Goal: Transaction & Acquisition: Download file/media

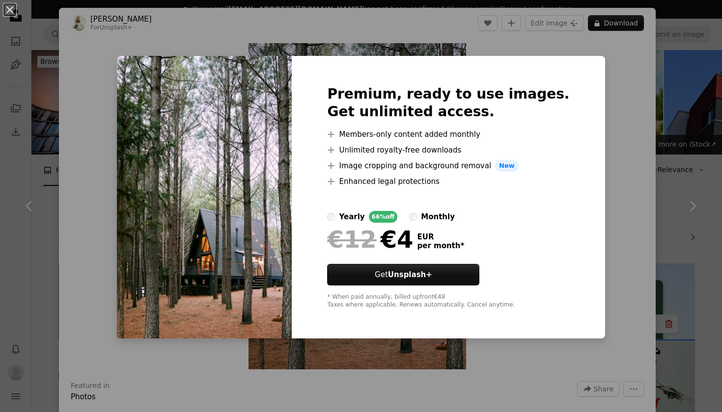
scroll to position [554, 0]
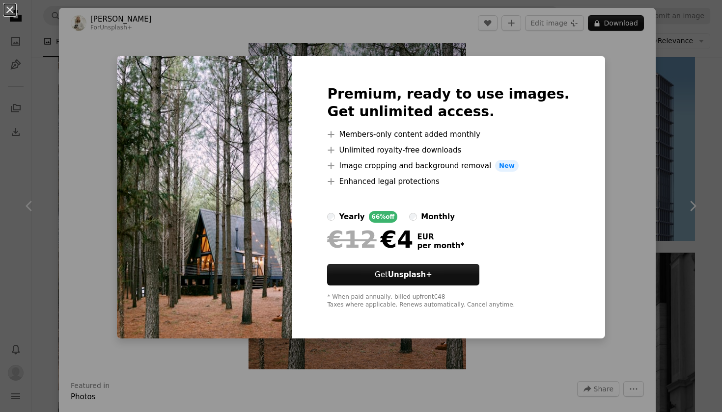
click at [621, 27] on div "An X shape Premium, ready to use images. Get unlimited access. A plus sign Memb…" at bounding box center [361, 206] width 722 height 412
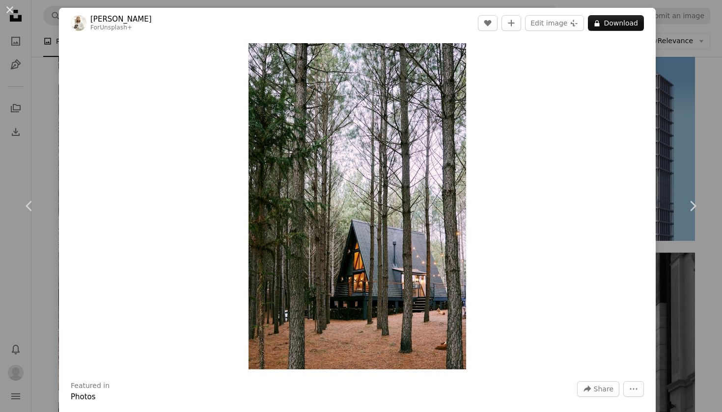
click at [721, 79] on div "An X shape Chevron left Chevron right [PERSON_NAME] For Unsplash+ A heart A plu…" at bounding box center [361, 206] width 722 height 412
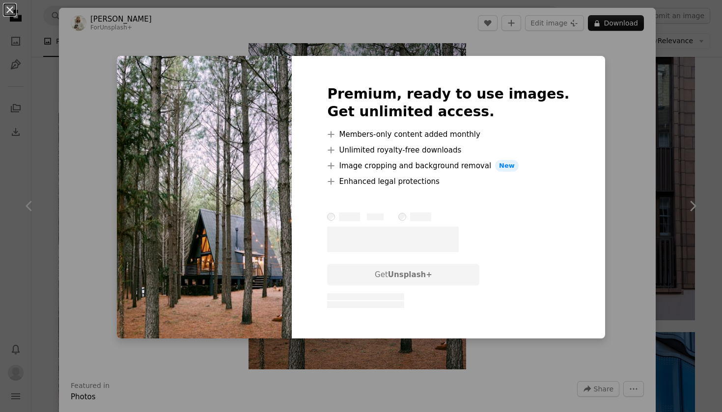
scroll to position [2, 0]
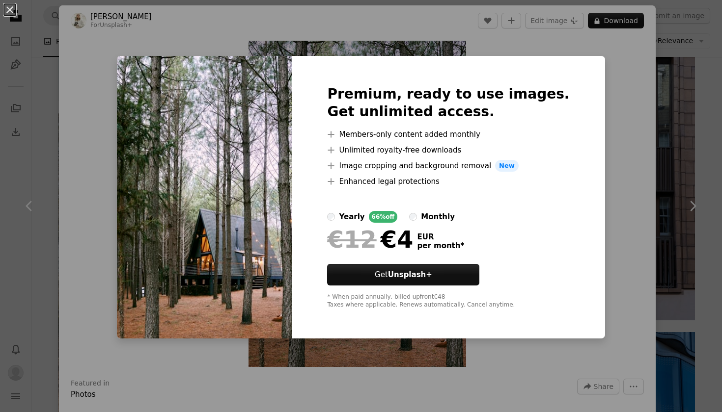
click at [600, 127] on div "An X shape Premium, ready to use images. Get unlimited access. A plus sign Memb…" at bounding box center [361, 206] width 722 height 412
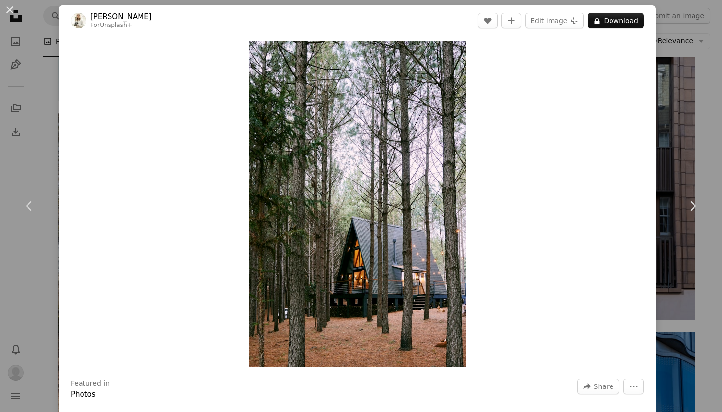
click at [683, 103] on div "An X shape Chevron left Chevron right [PERSON_NAME] For Unsplash+ A heart A plu…" at bounding box center [361, 206] width 722 height 412
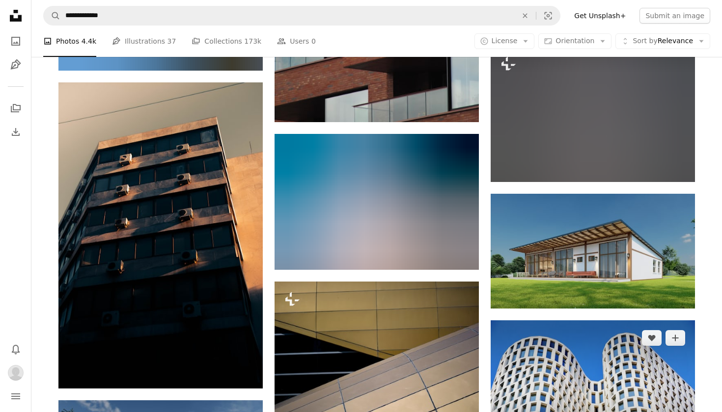
scroll to position [7251, 0]
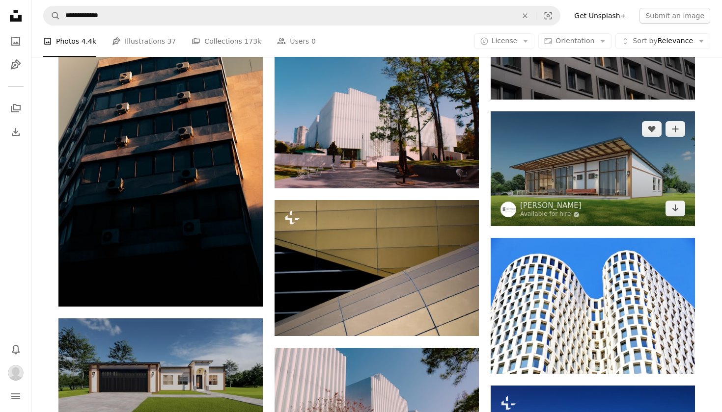
click at [593, 180] on img at bounding box center [593, 168] width 204 height 115
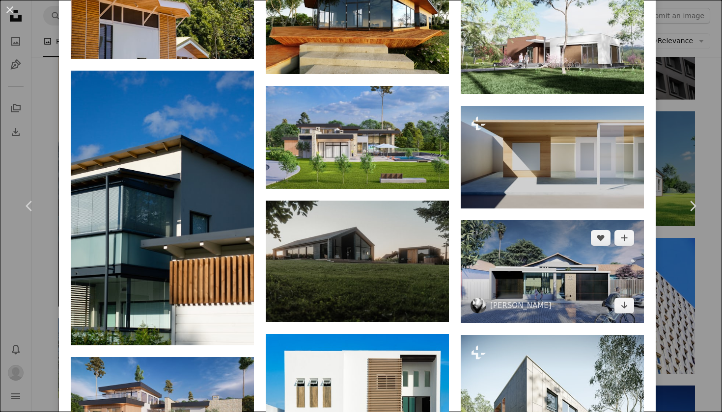
scroll to position [1125, 0]
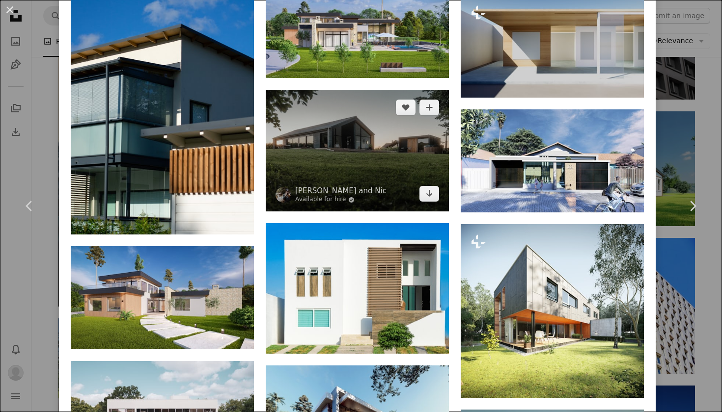
click at [403, 183] on img at bounding box center [357, 151] width 183 height 122
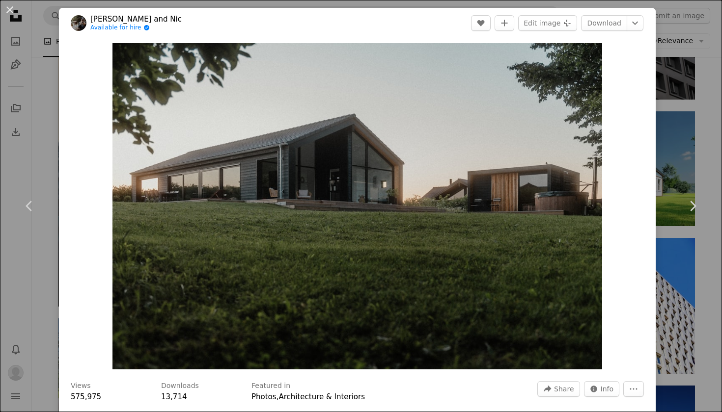
click at [693, 67] on div "An X shape Chevron left Chevron right Luise and Nic Available for hire A checkm…" at bounding box center [361, 206] width 722 height 412
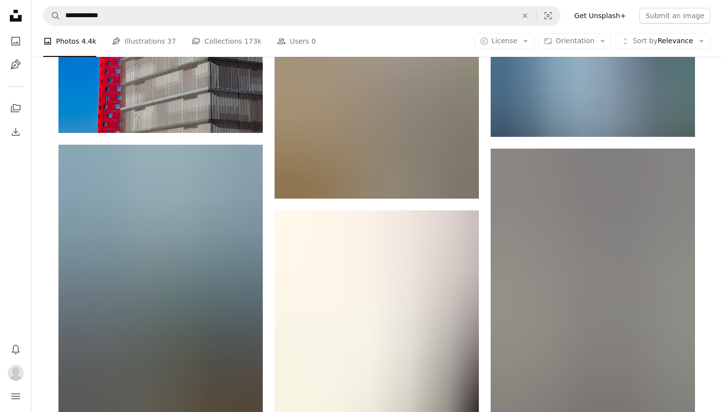
scroll to position [8038, 0]
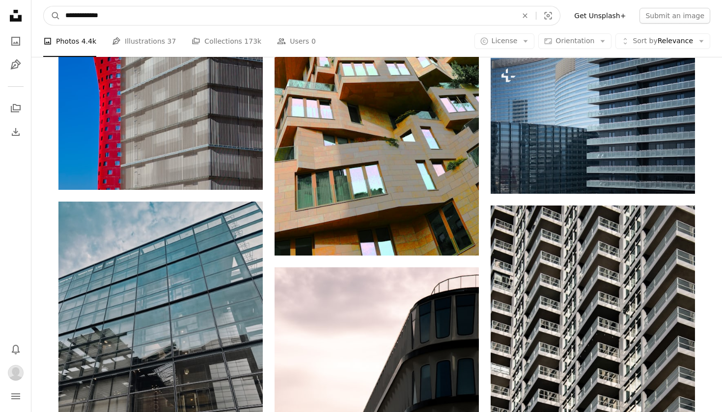
click at [241, 18] on input "**********" at bounding box center [287, 15] width 454 height 19
type input "**********"
click at [52, 16] on button "A magnifying glass" at bounding box center [52, 15] width 17 height 19
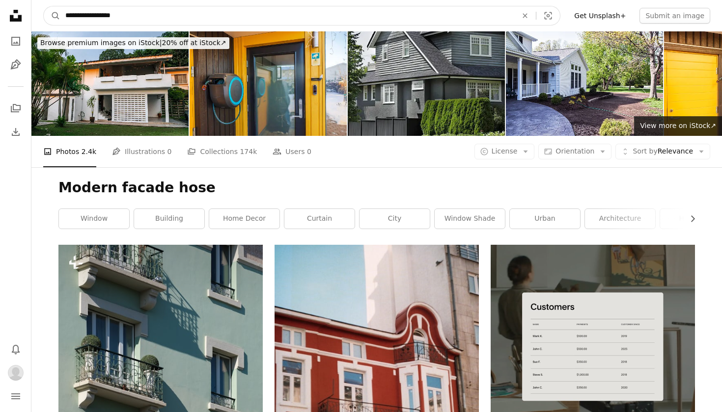
click at [215, 13] on input "**********" at bounding box center [287, 15] width 454 height 19
type input "**********"
click at [52, 16] on button "A magnifying glass" at bounding box center [52, 15] width 17 height 19
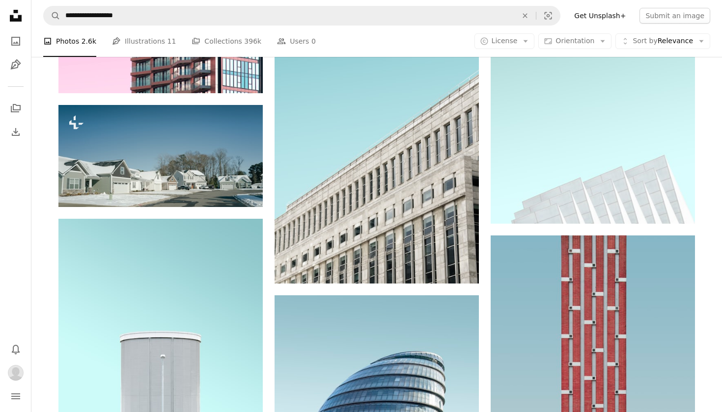
scroll to position [12367, 0]
click at [527, 15] on icon "Find visuals sitewide" at bounding box center [525, 15] width 4 height 4
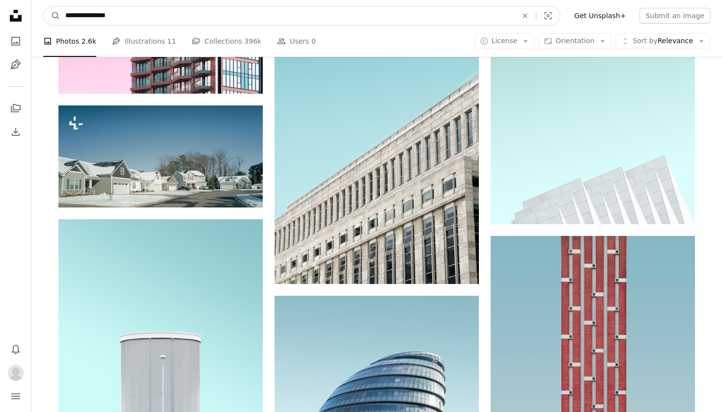
type input "**********"
click at [52, 16] on button "A magnifying glass" at bounding box center [52, 15] width 17 height 19
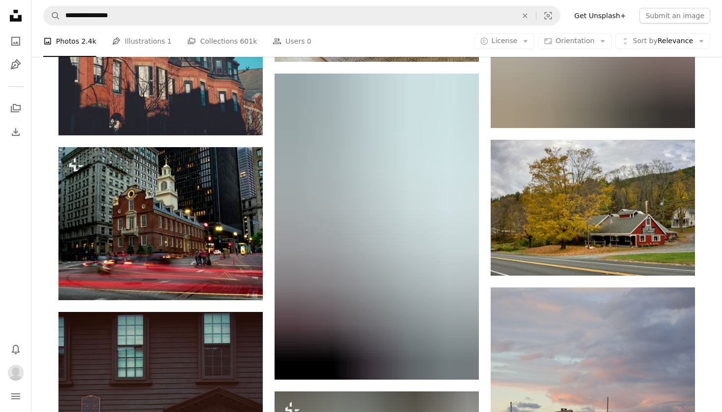
scroll to position [1795, 0]
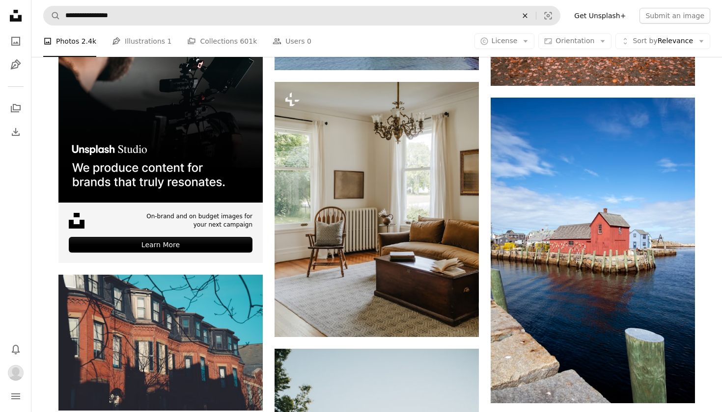
click at [535, 14] on icon "An X shape" at bounding box center [525, 16] width 22 height 8
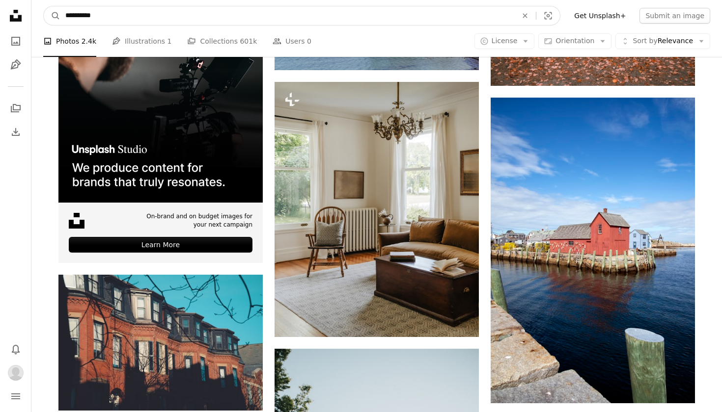
type input "**********"
click at [52, 16] on button "A magnifying glass" at bounding box center [52, 15] width 17 height 19
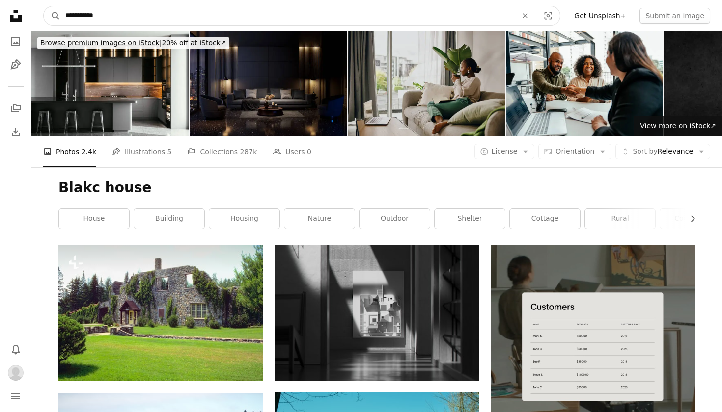
click at [202, 9] on input "**********" at bounding box center [287, 15] width 454 height 19
click at [82, 20] on input "**********" at bounding box center [287, 15] width 454 height 19
type input "**********"
click at [52, 16] on button "A magnifying glass" at bounding box center [52, 15] width 17 height 19
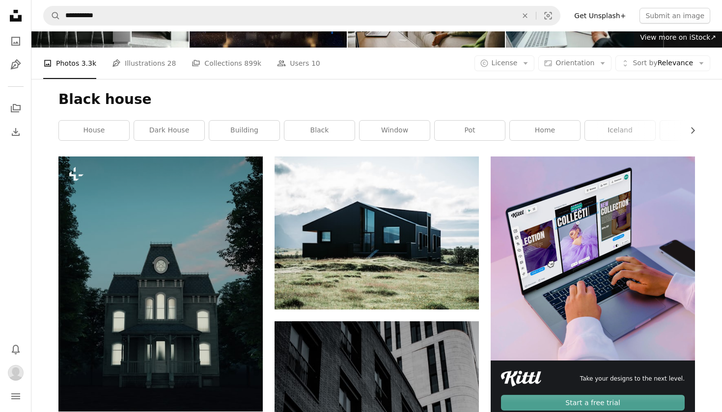
scroll to position [62, 0]
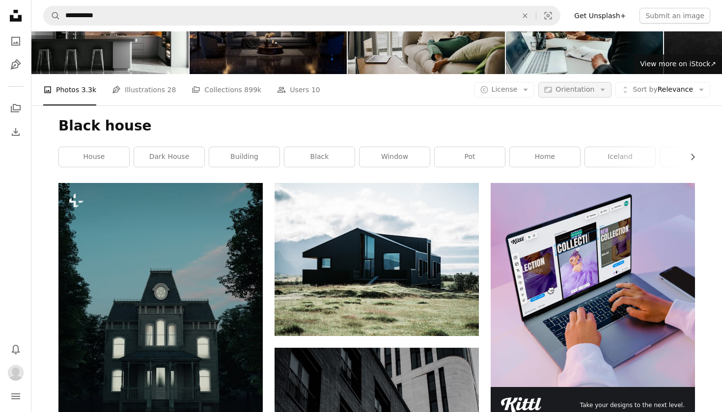
click at [588, 90] on span "Orientation" at bounding box center [574, 89] width 39 height 8
click at [587, 166] on span "Portrait" at bounding box center [593, 169] width 60 height 10
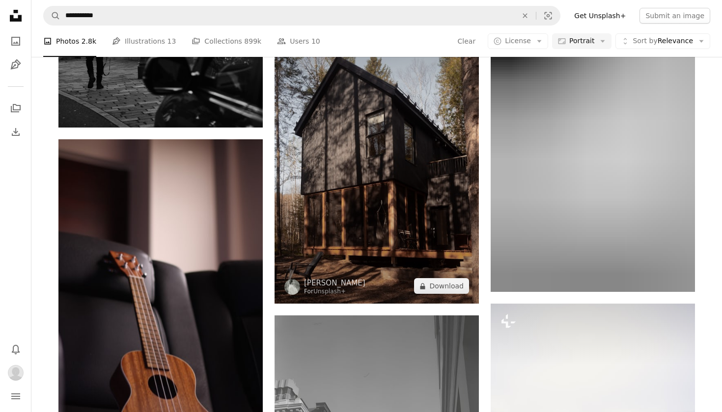
scroll to position [11163, 0]
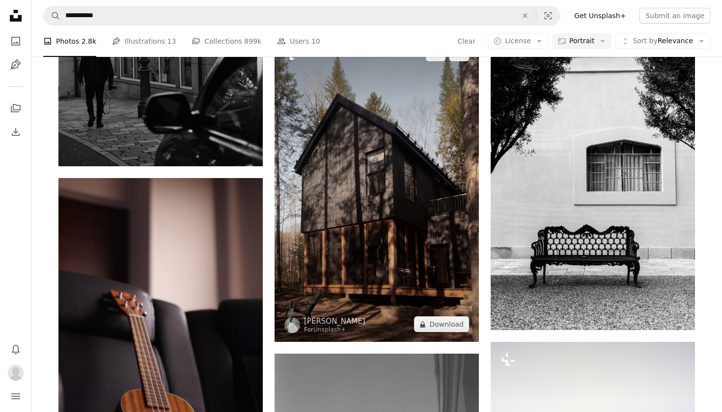
click at [420, 236] on img at bounding box center [376, 189] width 204 height 306
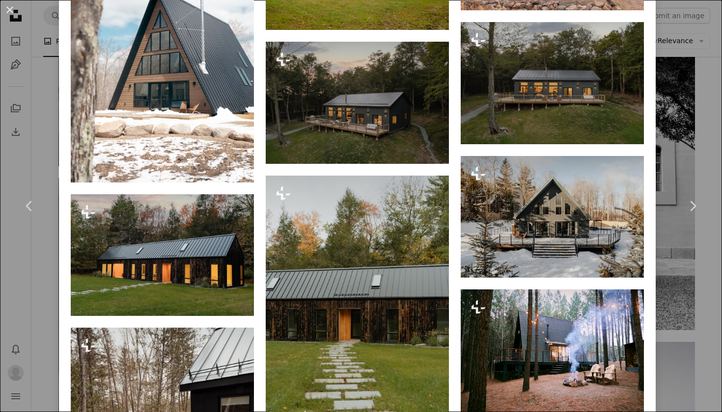
scroll to position [1502, 0]
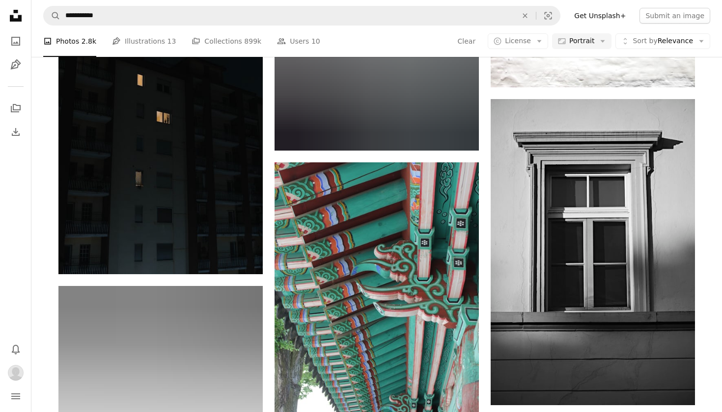
scroll to position [11606, 0]
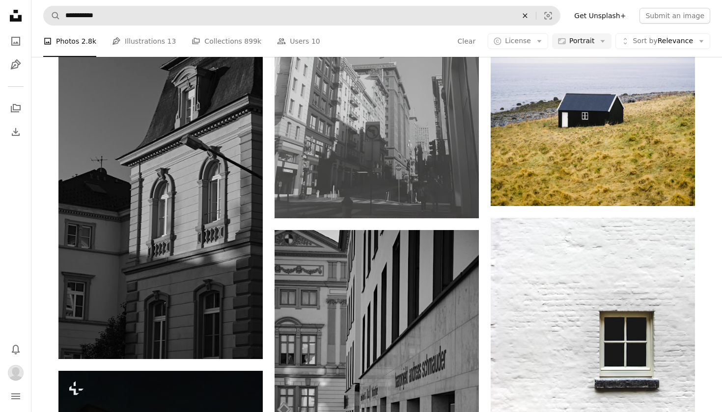
click at [530, 16] on icon "An X shape" at bounding box center [525, 16] width 22 height 8
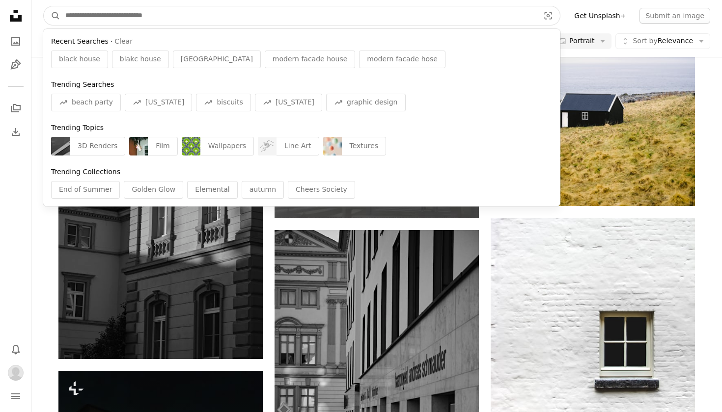
paste input "**********"
type input "**********"
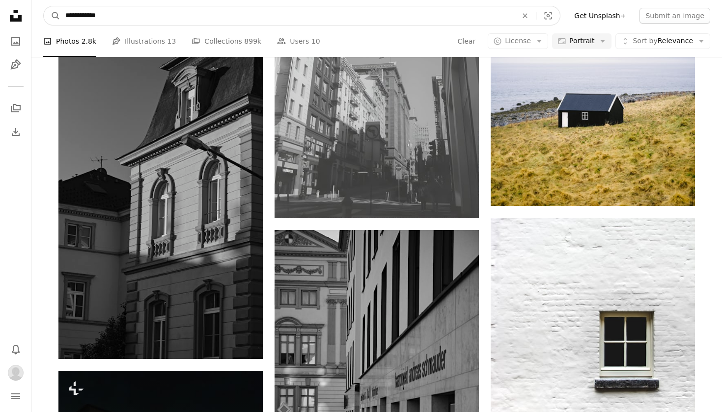
click at [52, 16] on button "A magnifying glass" at bounding box center [52, 15] width 17 height 19
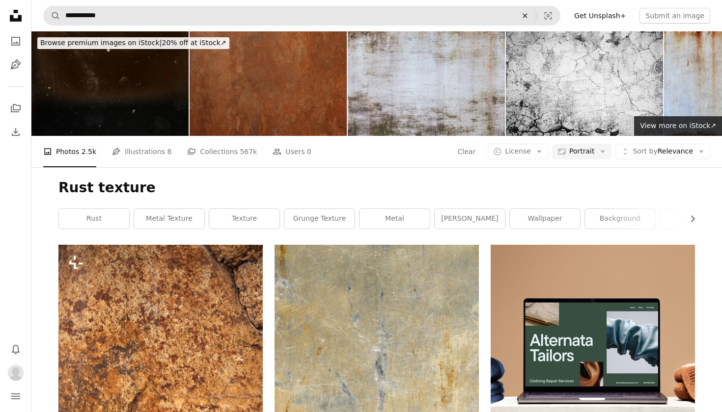
click at [533, 20] on button "An X shape" at bounding box center [525, 15] width 22 height 19
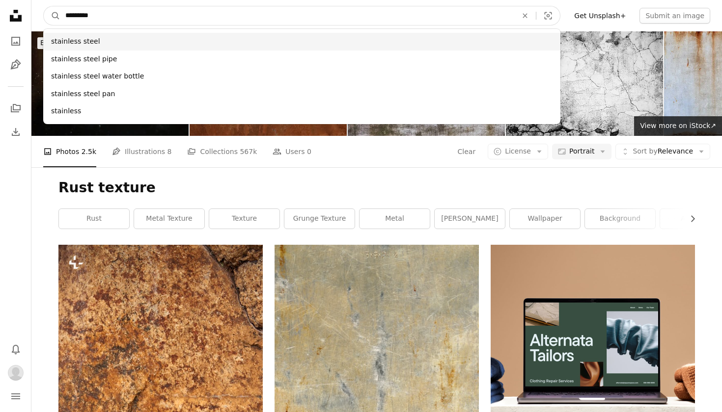
type input "********"
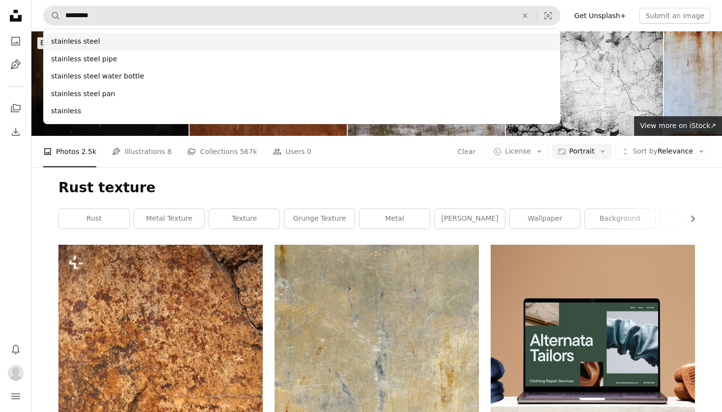
click at [438, 47] on div "stainless steel" at bounding box center [301, 42] width 517 height 18
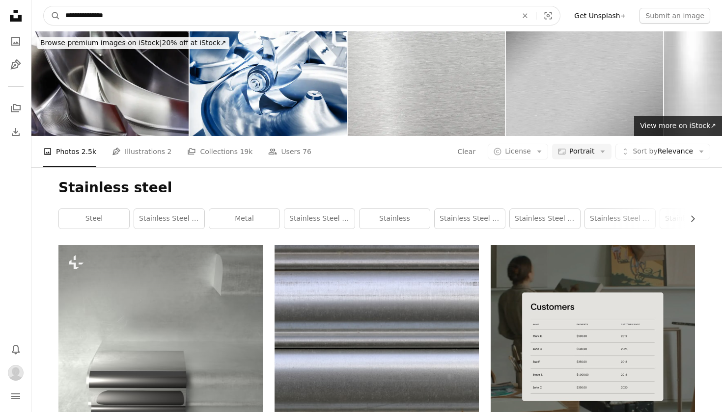
click at [130, 20] on input "**********" at bounding box center [287, 15] width 454 height 19
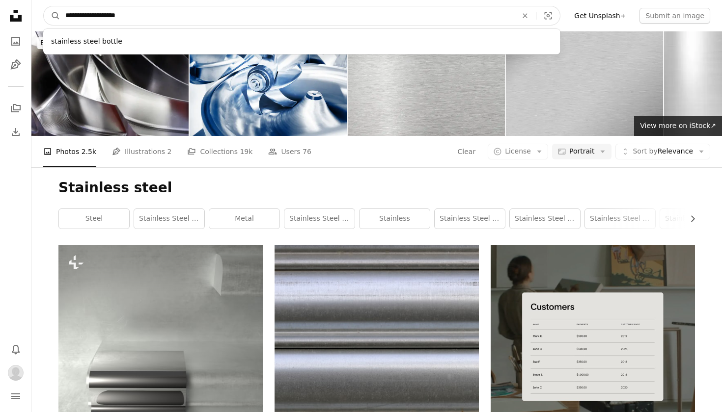
type input "**********"
click at [52, 16] on button "A magnifying glass" at bounding box center [52, 15] width 17 height 19
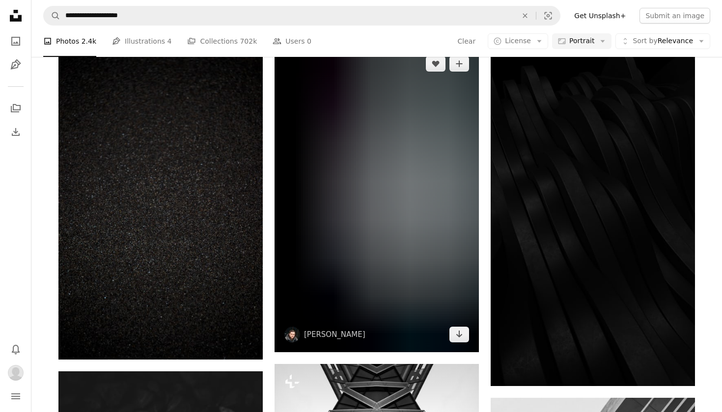
scroll to position [8831, 0]
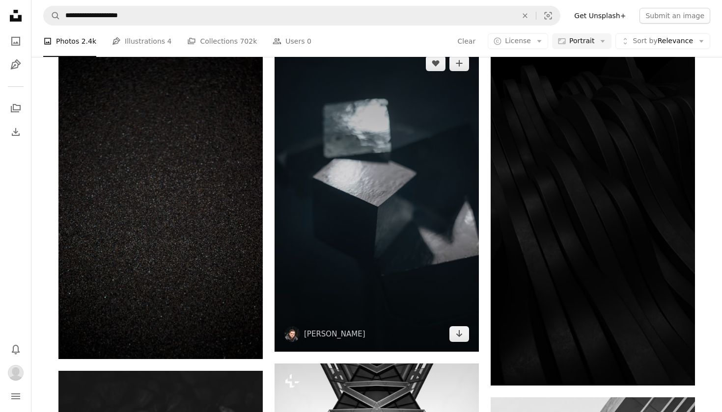
click at [419, 174] on img at bounding box center [376, 199] width 204 height 306
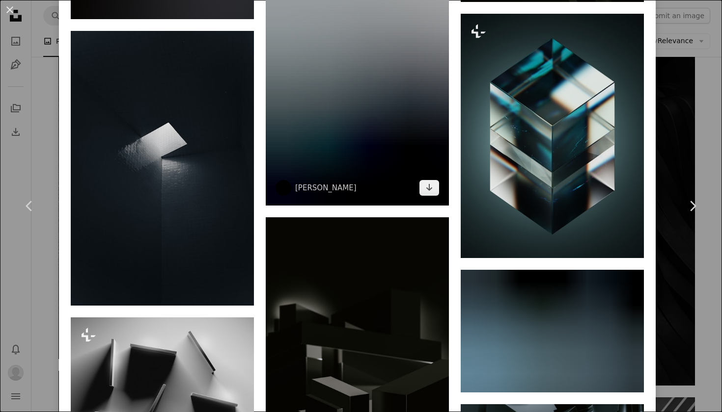
scroll to position [828, 0]
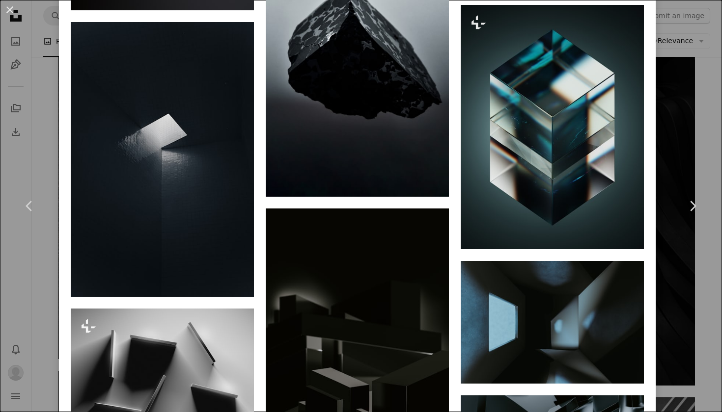
click at [680, 80] on div "An X shape Chevron left Chevron right Chris Dreyer dreyerchris A heart A plus s…" at bounding box center [361, 206] width 722 height 412
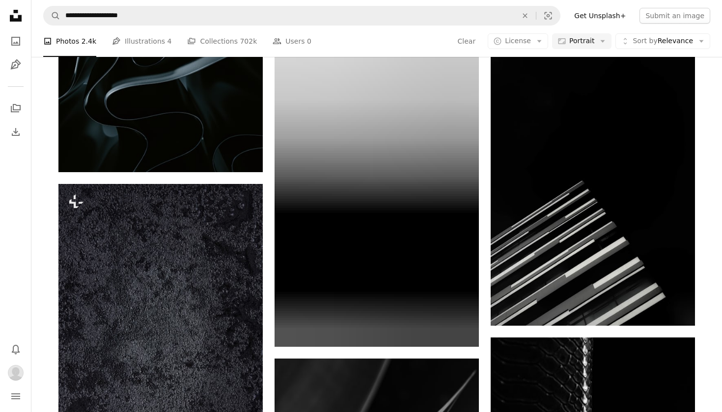
scroll to position [3066, 0]
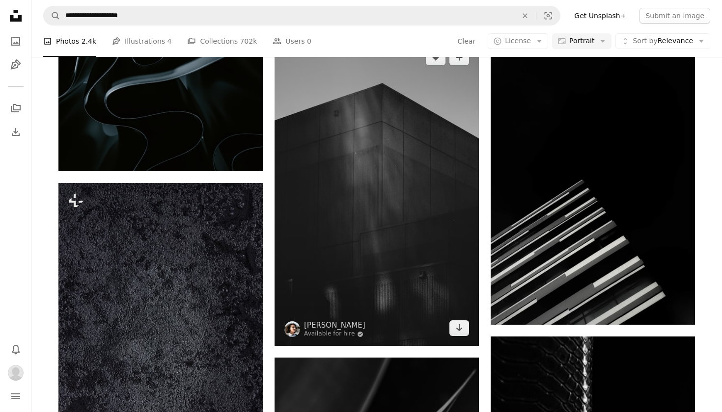
click at [411, 205] on img at bounding box center [376, 193] width 204 height 306
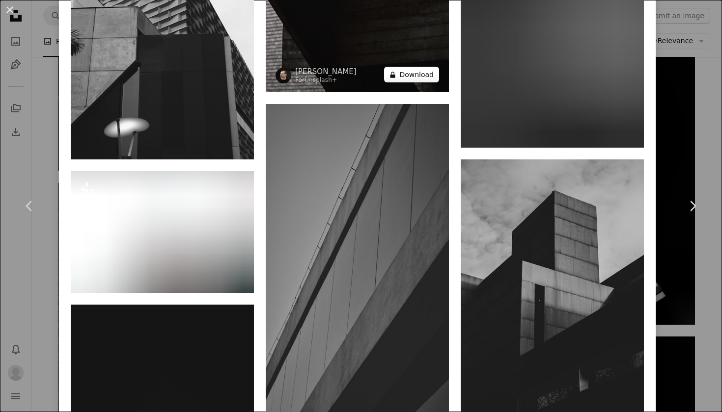
scroll to position [1393, 0]
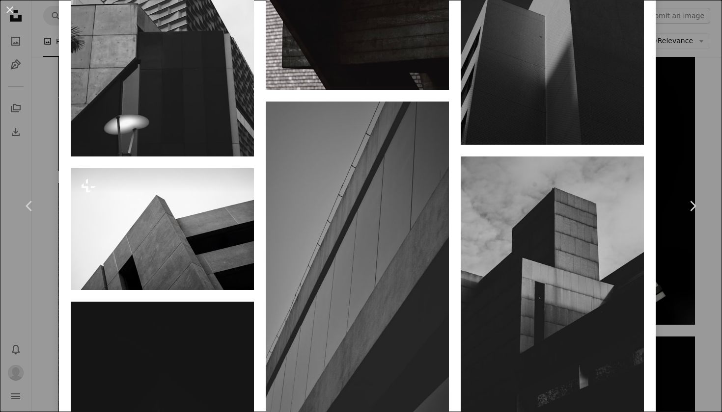
click at [680, 97] on div "An X shape Chevron left Chevron right Parsoa Khorsand Available for hire A chec…" at bounding box center [361, 206] width 722 height 412
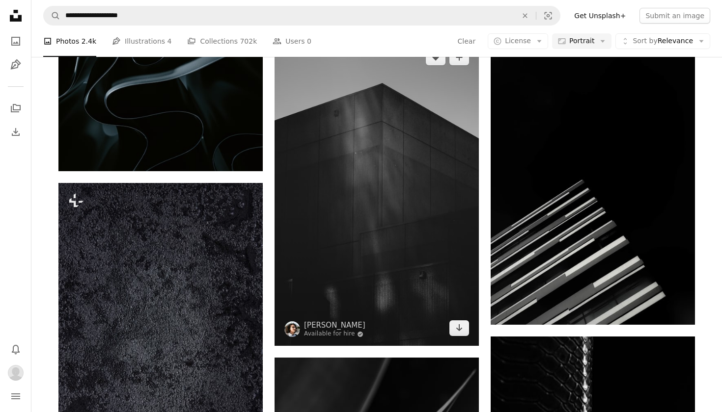
click at [433, 220] on img at bounding box center [376, 193] width 204 height 306
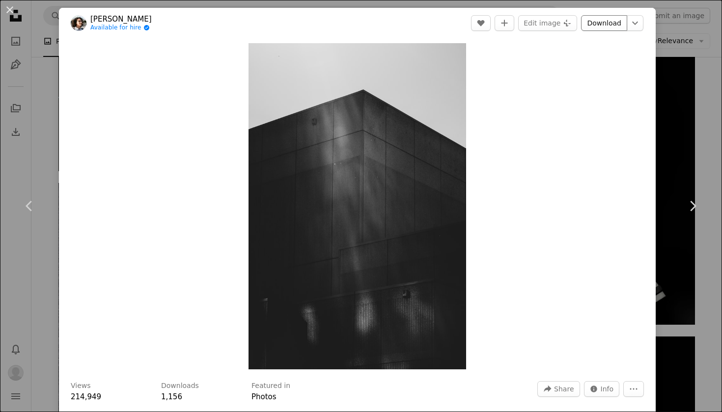
click at [603, 25] on link "Download" at bounding box center [604, 23] width 46 height 16
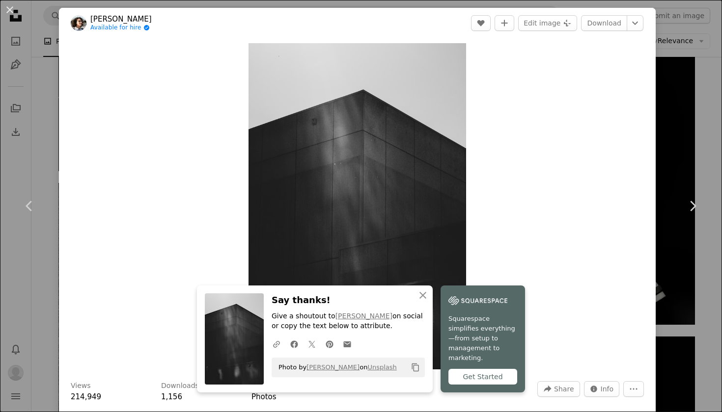
click at [687, 130] on div "An X shape Chevron left Chevron right Parsoa Khorsand Available for hire A chec…" at bounding box center [361, 206] width 722 height 412
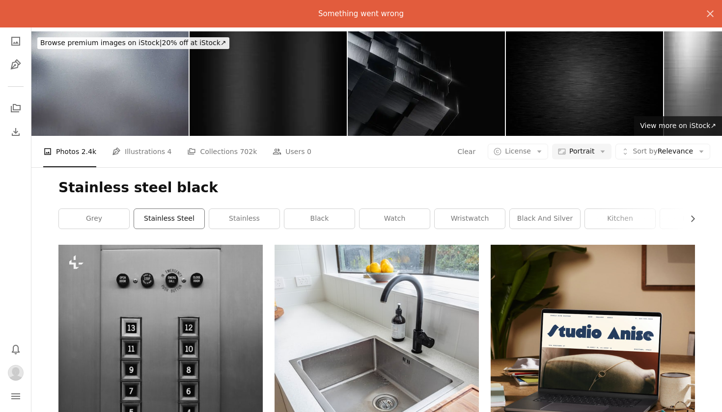
click at [176, 220] on link "stainless steel" at bounding box center [169, 219] width 70 height 20
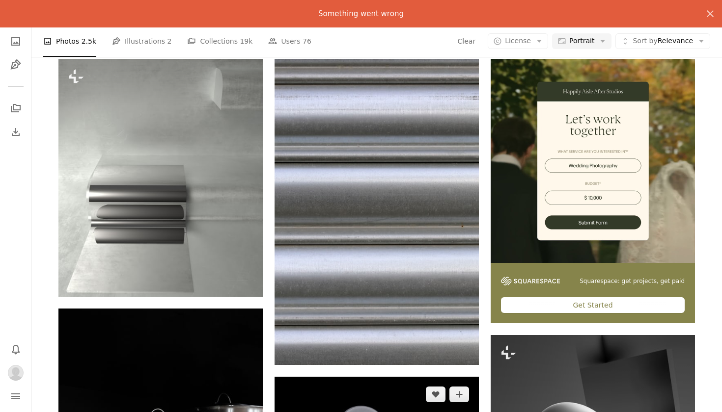
scroll to position [183, 0]
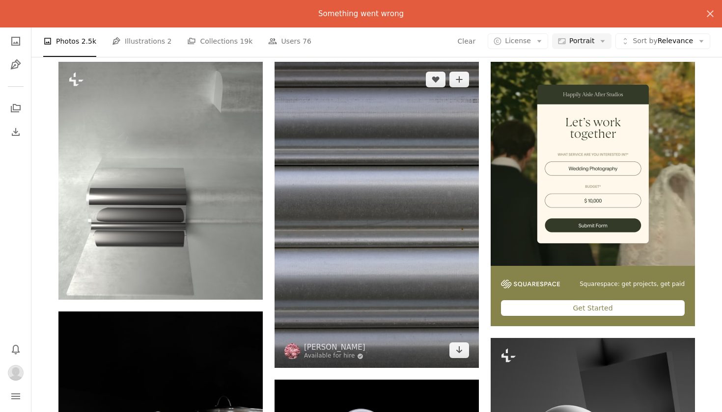
click at [374, 154] on img at bounding box center [376, 215] width 204 height 306
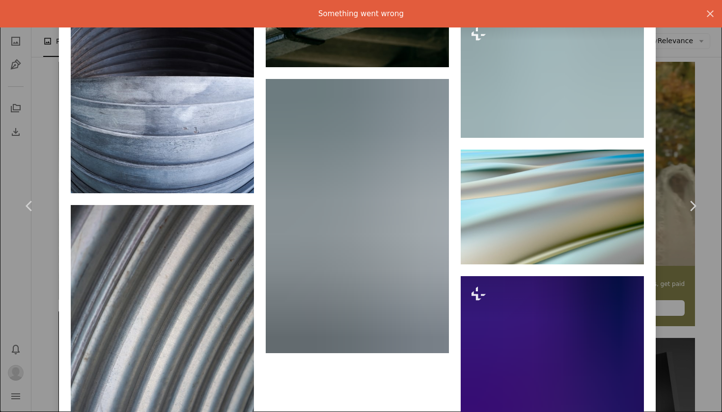
scroll to position [3867, 0]
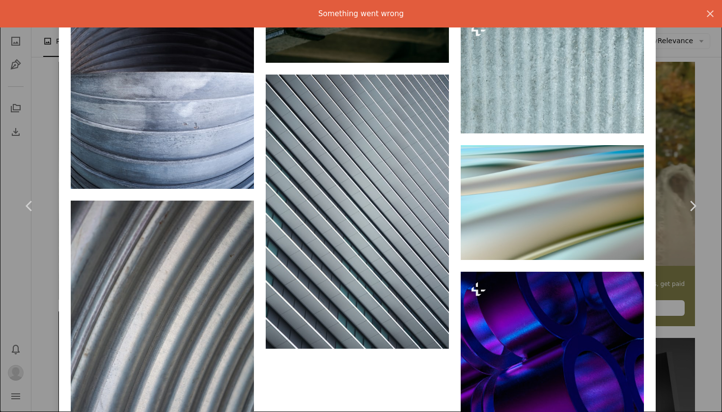
click at [687, 111] on div "An X shape Chevron left Chevron right Martin Woortman Available for hire A chec…" at bounding box center [361, 206] width 722 height 412
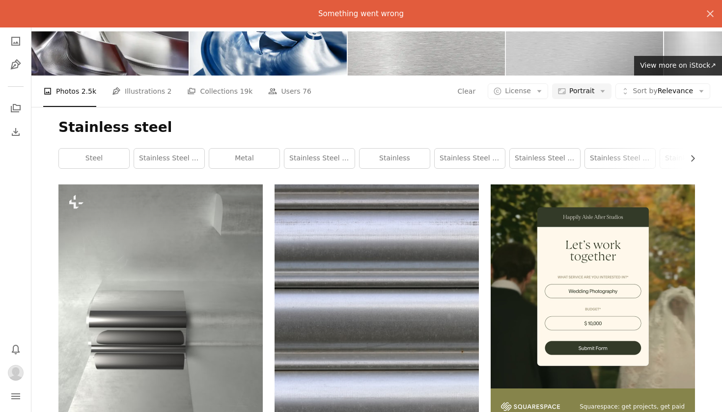
scroll to position [97, 0]
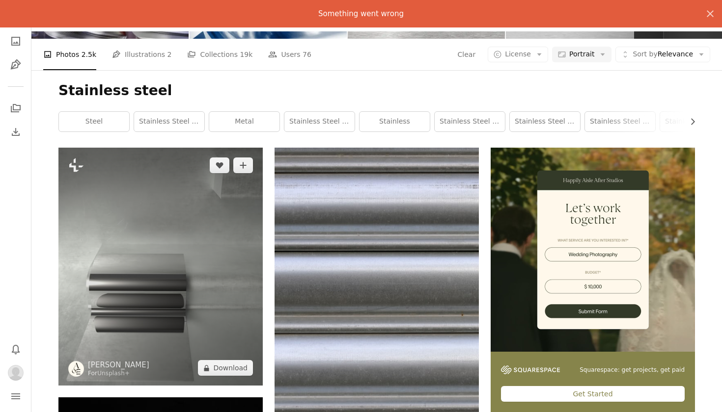
click at [119, 226] on img at bounding box center [160, 267] width 204 height 238
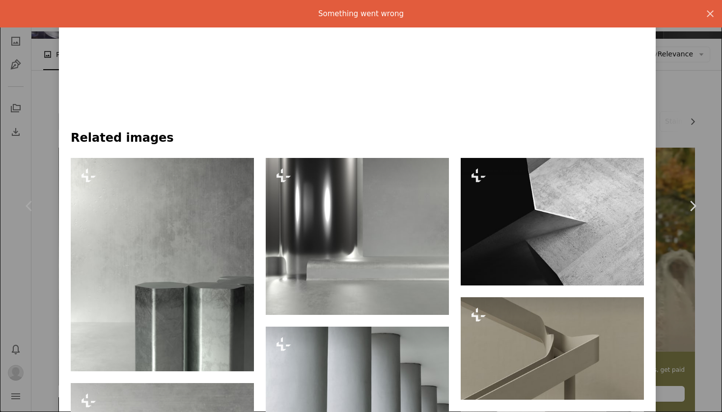
scroll to position [595, 0]
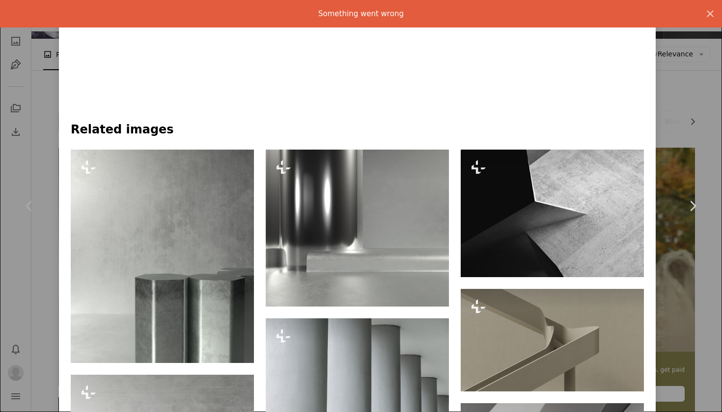
click at [710, 96] on div "An X shape Chevron left Chevron right Allison Saeng For Unsplash+ A heart A plu…" at bounding box center [361, 206] width 722 height 412
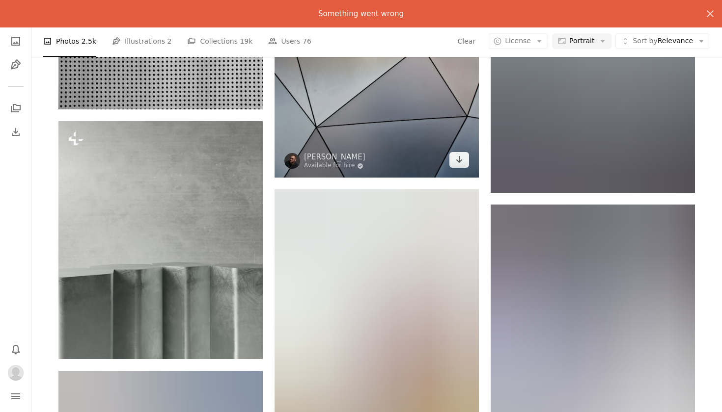
scroll to position [1012, 0]
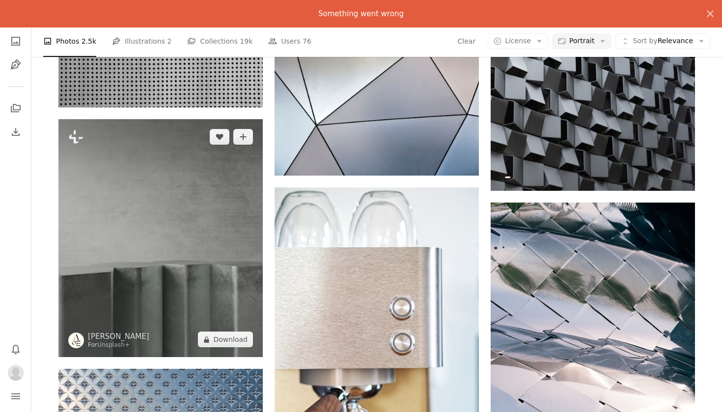
click at [177, 265] on img at bounding box center [160, 238] width 204 height 238
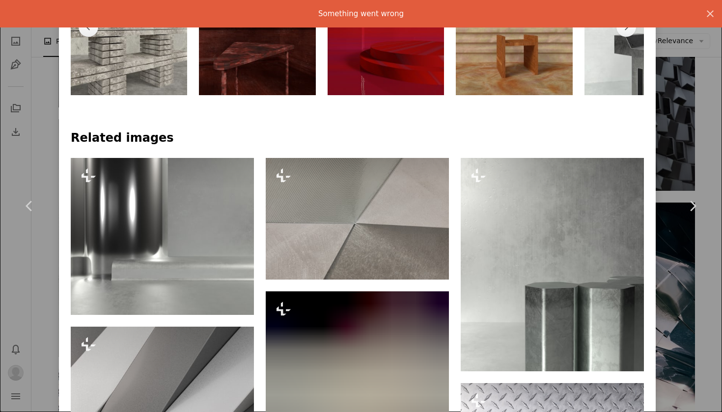
scroll to position [591, 0]
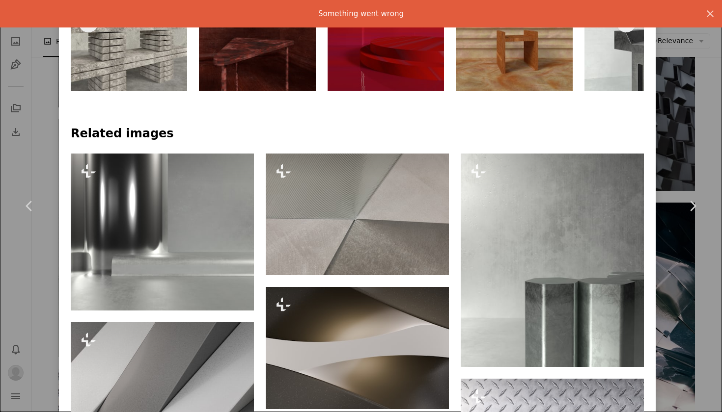
click at [695, 81] on div "An X shape Chevron left Chevron right Allison Saeng For Unsplash+ A heart A plu…" at bounding box center [361, 206] width 722 height 412
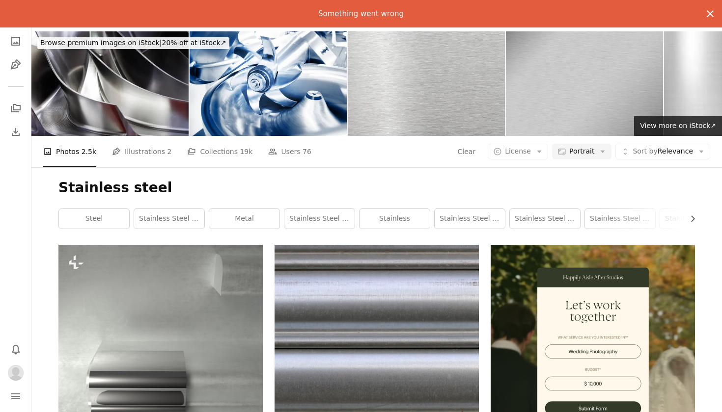
click at [711, 12] on icon "An X shape" at bounding box center [710, 14] width 12 height 12
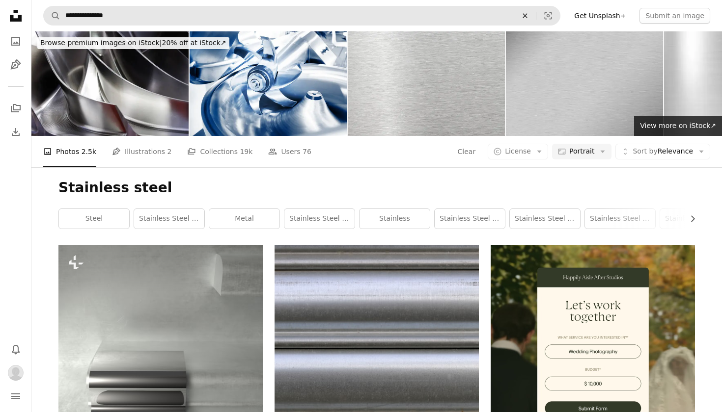
click at [531, 12] on icon "An X shape" at bounding box center [525, 16] width 22 height 8
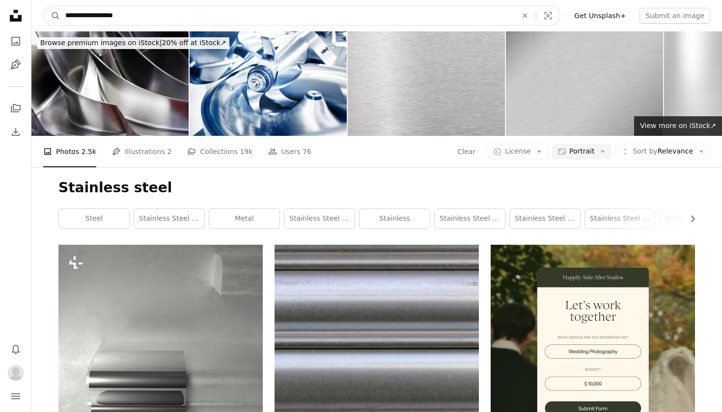
type input "**********"
click at [52, 16] on button "A magnifying glass" at bounding box center [52, 15] width 17 height 19
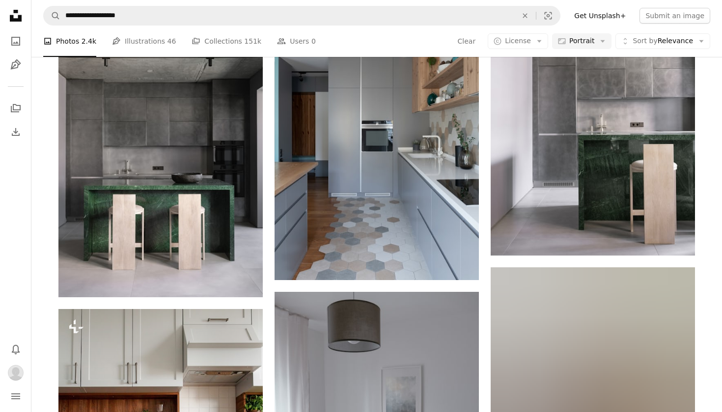
scroll to position [1171, 0]
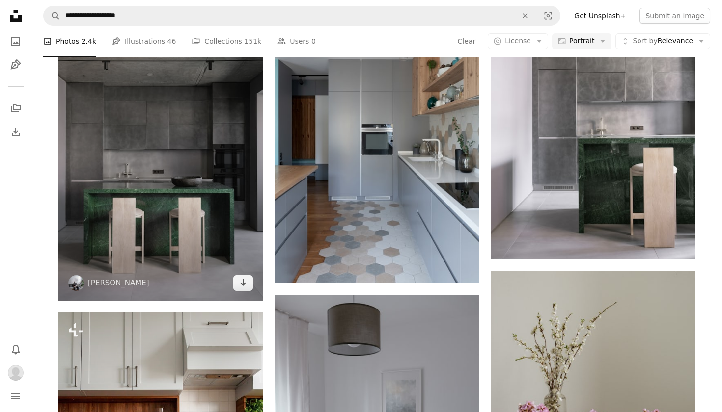
click at [243, 170] on img at bounding box center [160, 164] width 204 height 273
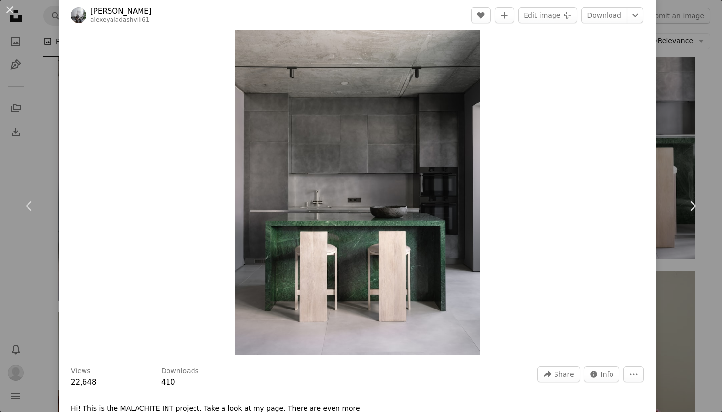
scroll to position [16, 0]
click at [610, 17] on link "Download" at bounding box center [604, 15] width 46 height 16
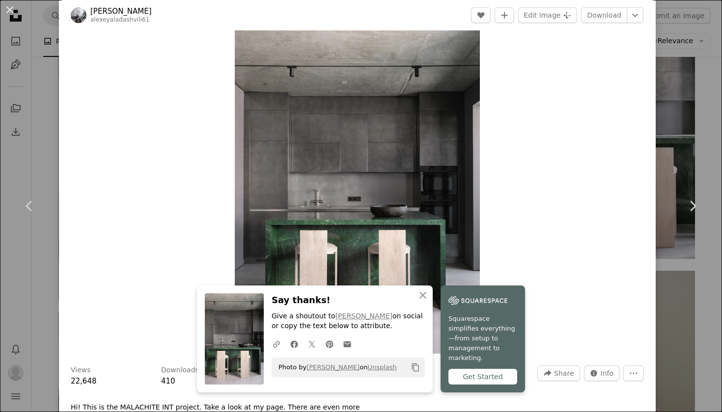
click at [514, 137] on div "Zoom in" at bounding box center [357, 191] width 597 height 336
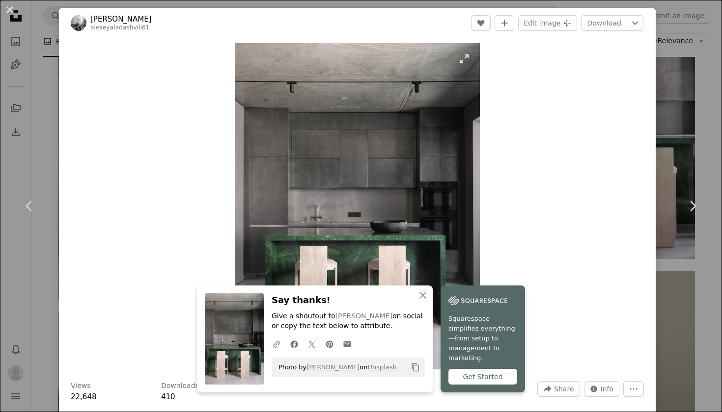
scroll to position [0, 0]
click at [10, 9] on button "An X shape" at bounding box center [10, 10] width 12 height 12
